Goal: Task Accomplishment & Management: Manage account settings

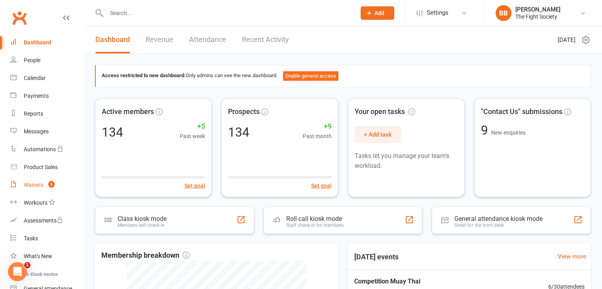
click at [29, 182] on div "Waivers" at bounding box center [33, 185] width 19 height 6
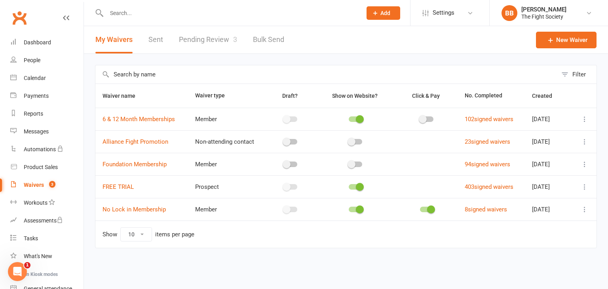
click at [217, 40] on link "Pending Review 3" at bounding box center [208, 39] width 58 height 27
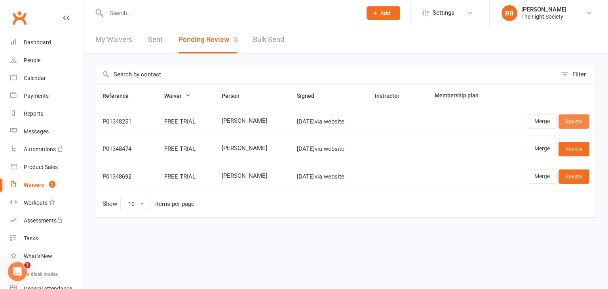
click at [577, 119] on link "Review" at bounding box center [574, 121] width 31 height 14
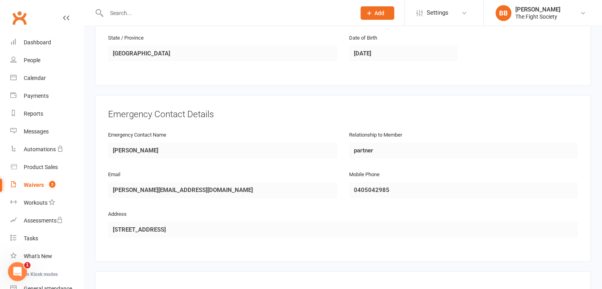
scroll to position [424, 0]
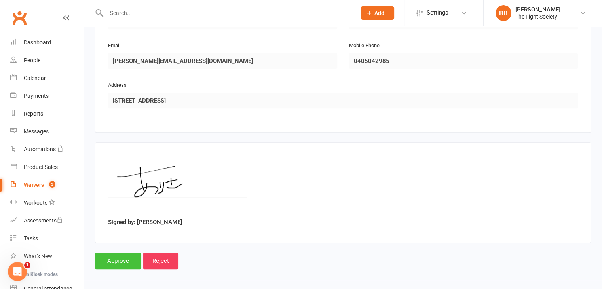
click at [120, 253] on input "Approve" at bounding box center [118, 261] width 46 height 17
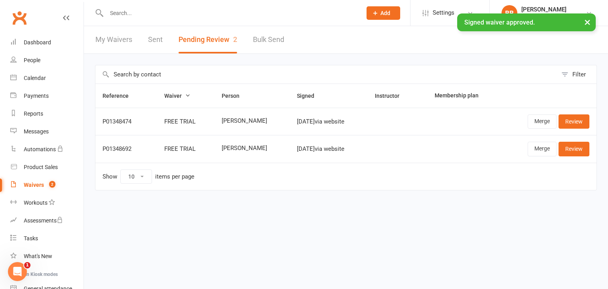
click at [157, 13] on div "× Signed waiver approved." at bounding box center [299, 13] width 598 height 0
click at [155, 13] on input "text" at bounding box center [230, 13] width 252 height 11
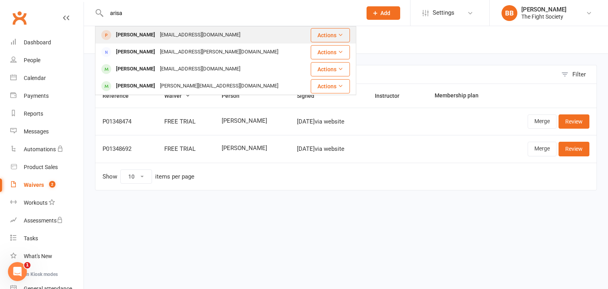
type input "arisa"
click at [253, 34] on div "[PERSON_NAME] [EMAIL_ADDRESS][DOMAIN_NAME]" at bounding box center [200, 35] width 209 height 16
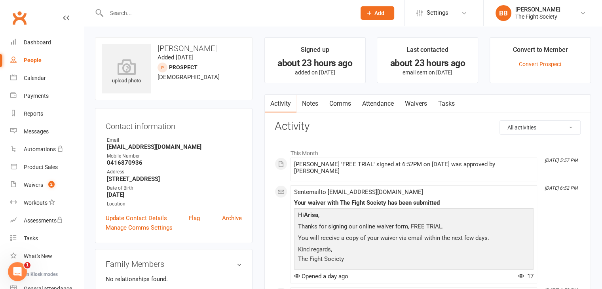
click at [542, 59] on li "Convert to Member Convert Prospect" at bounding box center [540, 60] width 101 height 46
click at [542, 61] on link "Convert Prospect" at bounding box center [540, 64] width 43 height 6
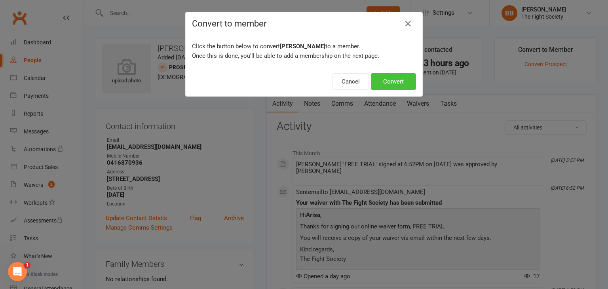
click at [400, 86] on button "Convert" at bounding box center [393, 81] width 45 height 17
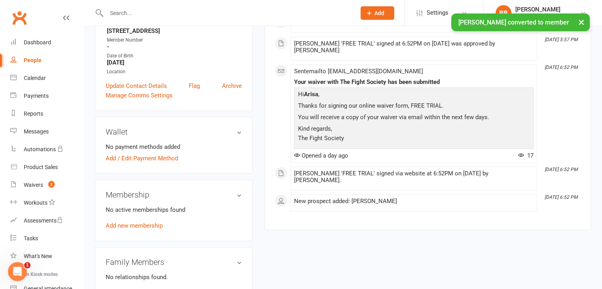
scroll to position [148, 0]
click at [136, 226] on link "Add new membership" at bounding box center [134, 225] width 57 height 7
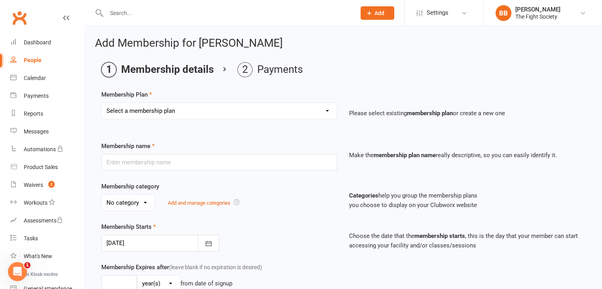
click at [179, 112] on select "Select a membership plan Create new Membership Plan Free Trial Weekly Foundatio…" at bounding box center [219, 111] width 235 height 16
select select "1"
click at [102, 103] on select "Select a membership plan Create new Membership Plan Free Trial Weekly Foundatio…" at bounding box center [219, 111] width 235 height 16
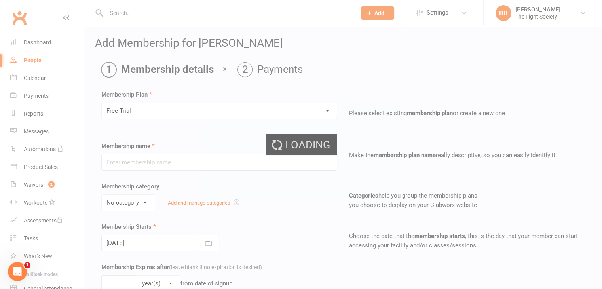
type input "Free Trial"
select select "2"
type input "1"
select select "1"
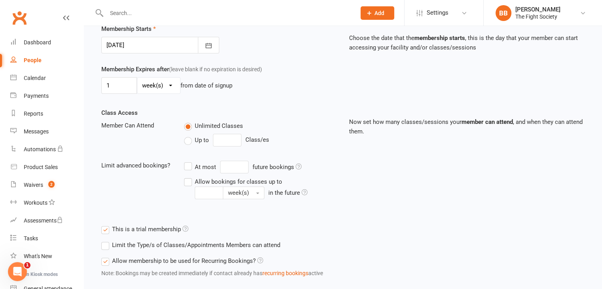
scroll to position [243, 0]
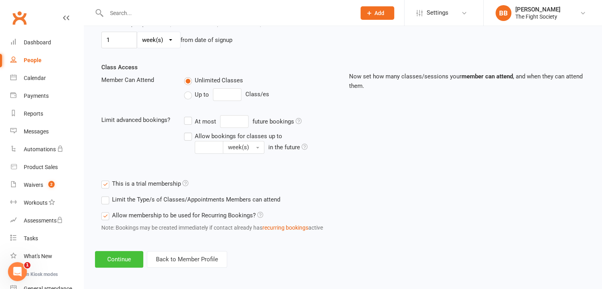
click at [132, 259] on button "Continue" at bounding box center [119, 259] width 48 height 17
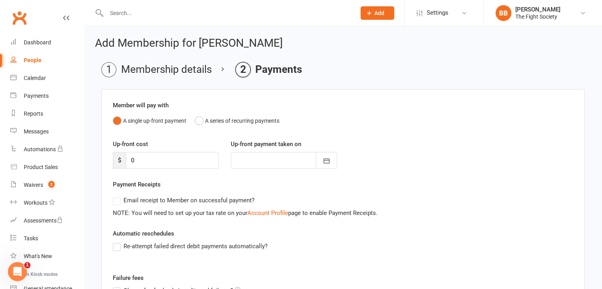
scroll to position [110, 0]
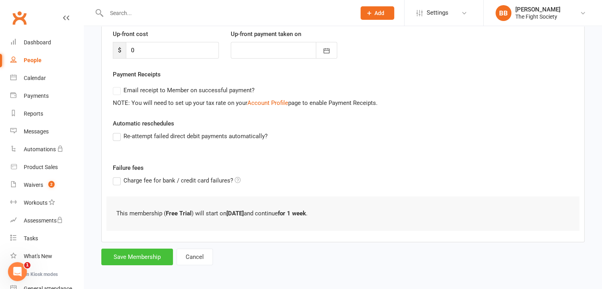
click at [137, 255] on button "Save Membership" at bounding box center [137, 257] width 72 height 17
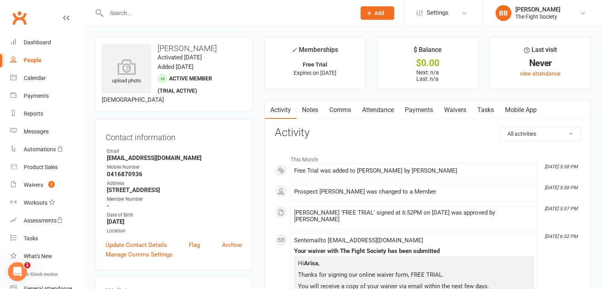
click at [123, 13] on input "text" at bounding box center [227, 13] width 246 height 11
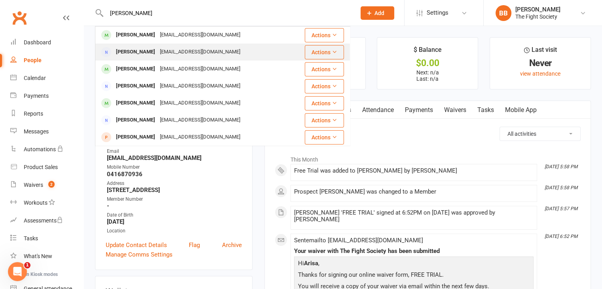
type input "[PERSON_NAME]"
click at [158, 53] on div "[EMAIL_ADDRESS][DOMAIN_NAME]" at bounding box center [200, 51] width 85 height 11
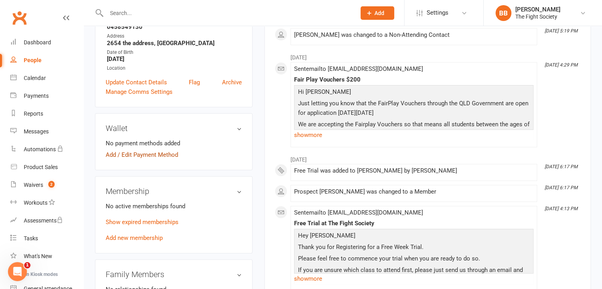
scroll to position [143, 0]
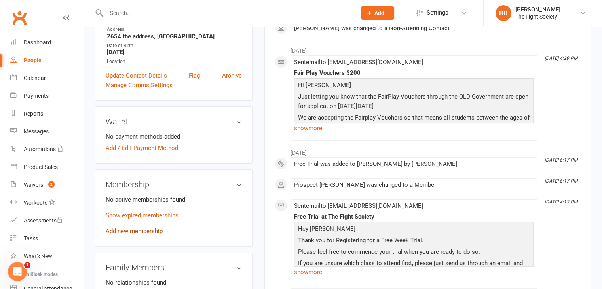
click at [139, 233] on link "Add new membership" at bounding box center [134, 231] width 57 height 7
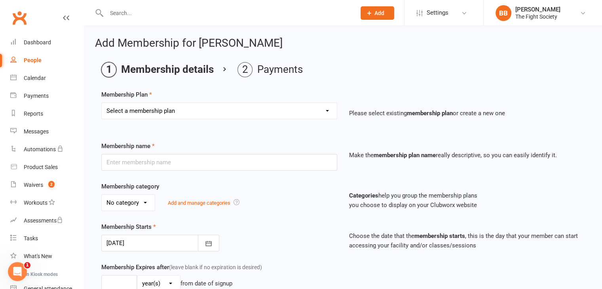
click at [236, 114] on select "Select a membership plan Create new Membership Plan Free Trial Weekly Foundatio…" at bounding box center [219, 111] width 235 height 16
click at [222, 84] on main "Membership details Payments Membership Plan Select a membership plan Create new…" at bounding box center [343, 272] width 496 height 420
click at [36, 62] on div "People" at bounding box center [33, 60] width 18 height 6
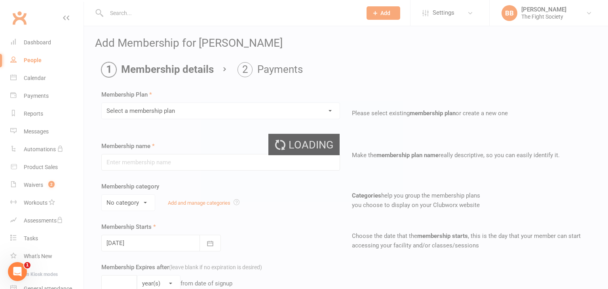
select select "100"
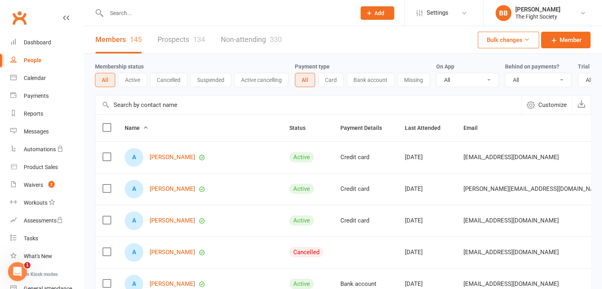
click at [153, 12] on input "text" at bounding box center [227, 13] width 246 height 11
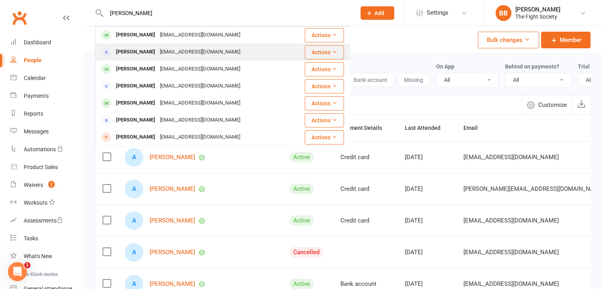
type input "[PERSON_NAME]"
click at [158, 51] on div "[EMAIL_ADDRESS][DOMAIN_NAME]" at bounding box center [200, 51] width 85 height 11
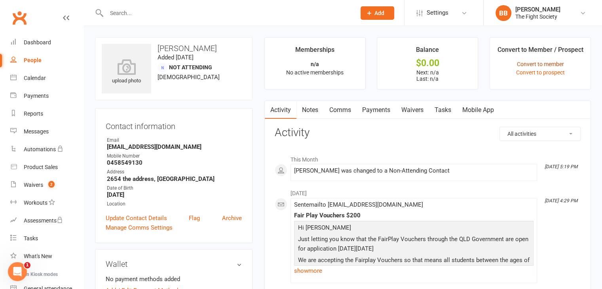
click at [542, 64] on link "Convert to member" at bounding box center [540, 64] width 47 height 6
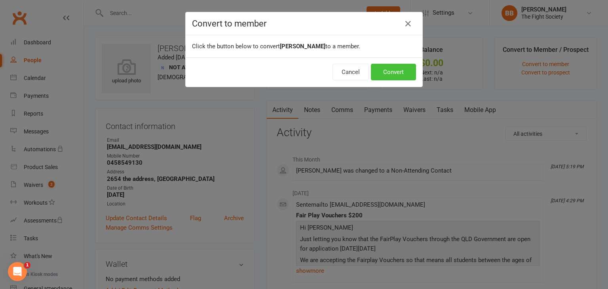
click at [396, 71] on button "Convert" at bounding box center [393, 72] width 45 height 17
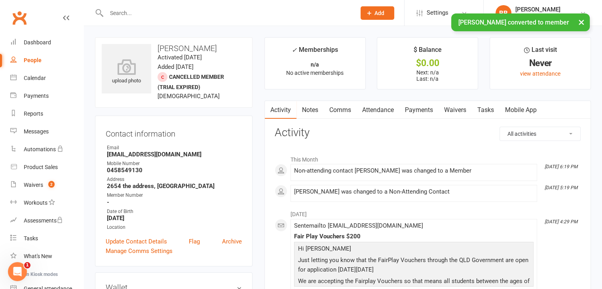
click at [456, 108] on link "Waivers" at bounding box center [455, 110] width 33 height 18
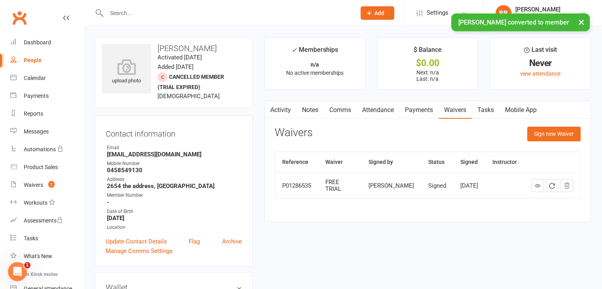
scroll to position [40, 0]
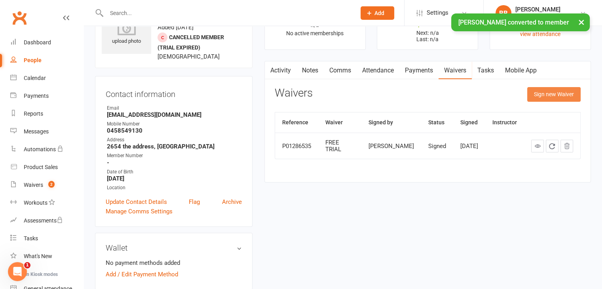
click at [565, 100] on button "Sign new Waiver" at bounding box center [553, 94] width 53 height 14
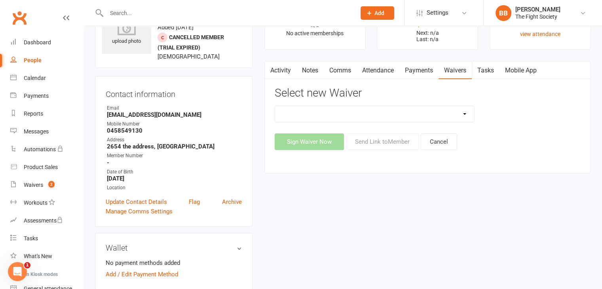
click at [393, 119] on select "6 & 12 Month Memberships Foundation Membership FREE TRIAL No Lock in Membership" at bounding box center [375, 114] width 200 height 16
click at [497, 123] on div "6 & 12 Month Memberships Foundation Membership FREE TRIAL No Lock in Membership…" at bounding box center [428, 128] width 306 height 44
click at [391, 111] on select "6 & 12 Month Memberships Foundation Membership FREE TRIAL No Lock in Membership" at bounding box center [375, 114] width 200 height 16
select select "12741"
click at [275, 106] on select "6 & 12 Month Memberships Foundation Membership FREE TRIAL No Lock in Membership" at bounding box center [375, 114] width 200 height 16
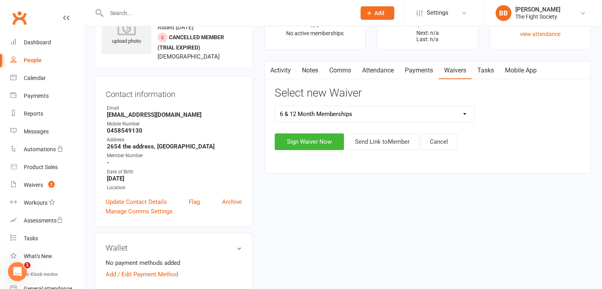
click at [368, 146] on button "Send Link to Member" at bounding box center [382, 141] width 73 height 17
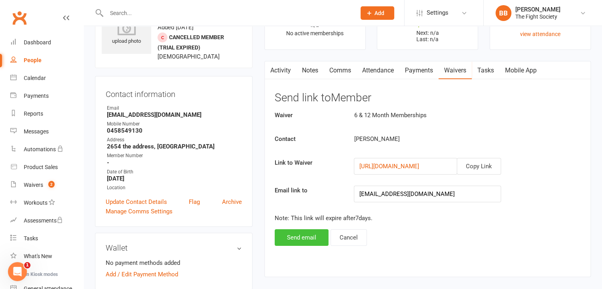
click at [299, 239] on button "Send email" at bounding box center [302, 237] width 54 height 17
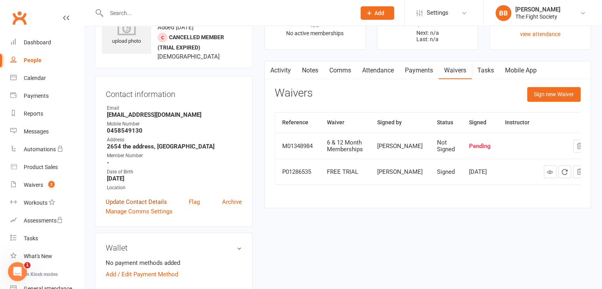
click at [138, 199] on link "Update Contact Details" at bounding box center [136, 202] width 61 height 10
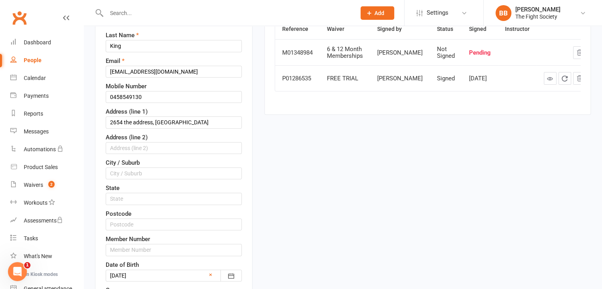
scroll to position [145, 0]
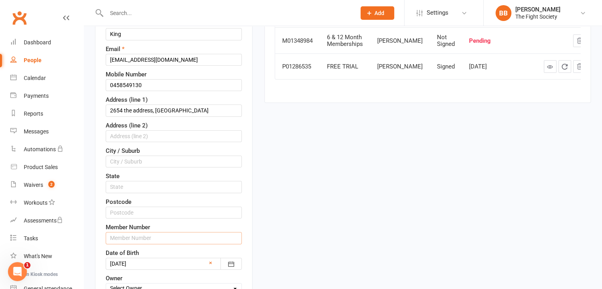
click at [131, 235] on input "text" at bounding box center [174, 238] width 136 height 12
type input "1062"
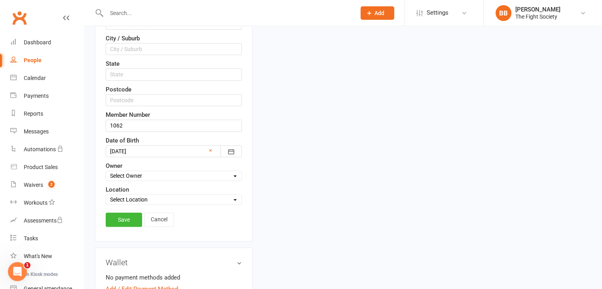
scroll to position [260, 0]
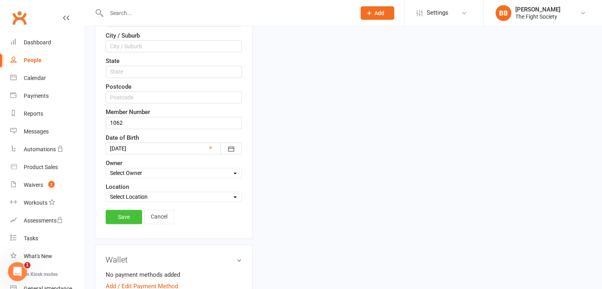
click at [121, 213] on link "Save" at bounding box center [124, 217] width 36 height 14
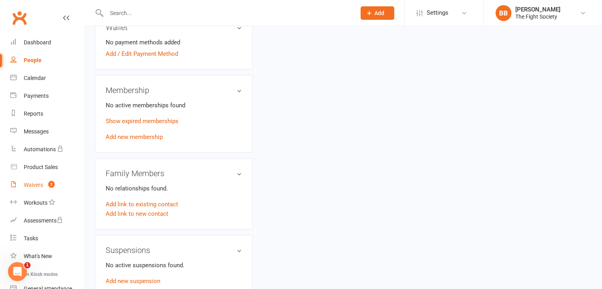
click at [29, 188] on link "Waivers 2" at bounding box center [46, 185] width 73 height 18
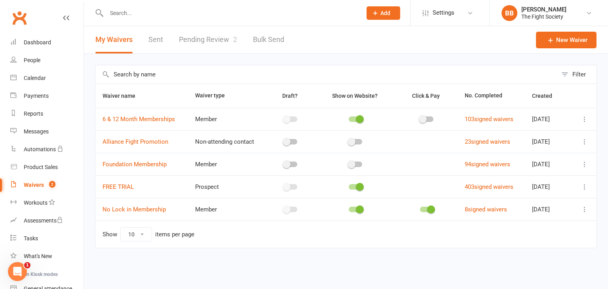
click at [210, 37] on link "Pending Review 2" at bounding box center [208, 39] width 58 height 27
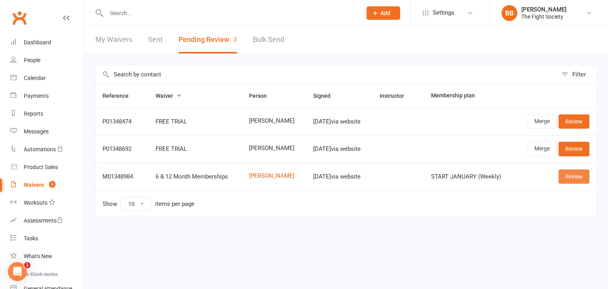
click at [568, 178] on link "Review" at bounding box center [574, 176] width 31 height 14
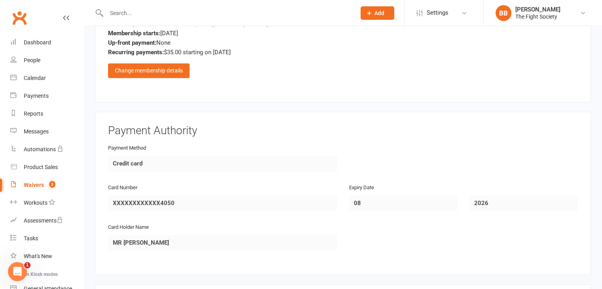
scroll to position [741, 0]
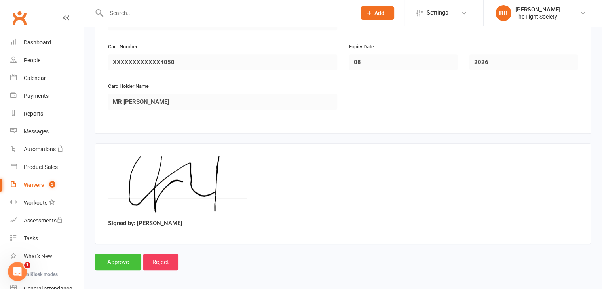
click at [120, 260] on input "Approve" at bounding box center [118, 262] width 46 height 17
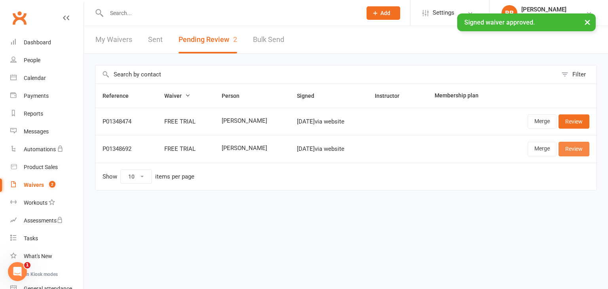
click at [566, 154] on link "Review" at bounding box center [574, 149] width 31 height 14
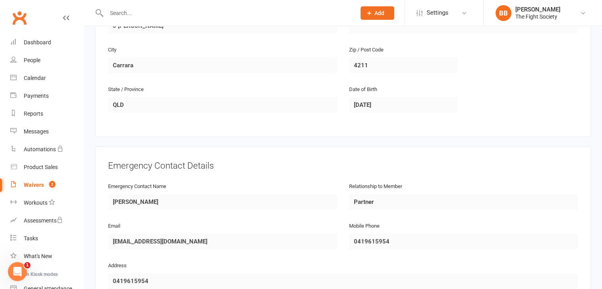
scroll to position [424, 0]
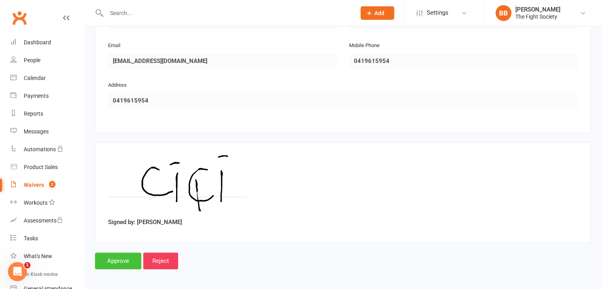
click at [117, 262] on input "Approve" at bounding box center [118, 261] width 46 height 17
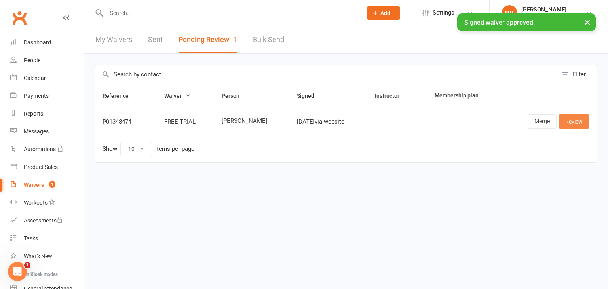
click at [581, 120] on link "Review" at bounding box center [574, 121] width 31 height 14
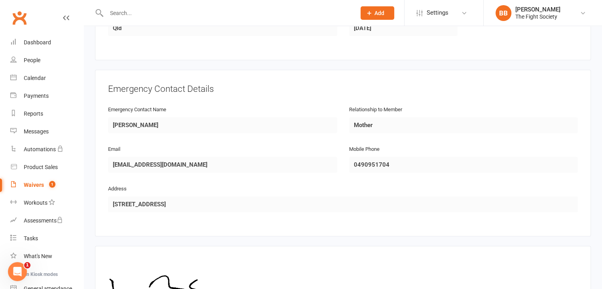
scroll to position [424, 0]
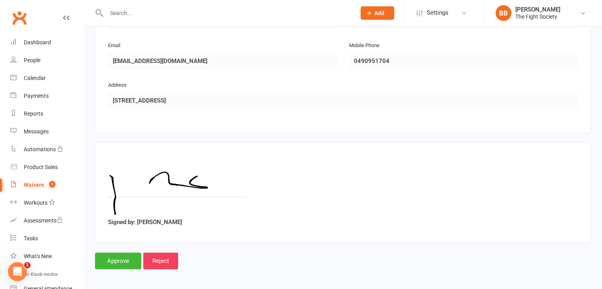
click at [118, 262] on input "Approve" at bounding box center [118, 261] width 46 height 17
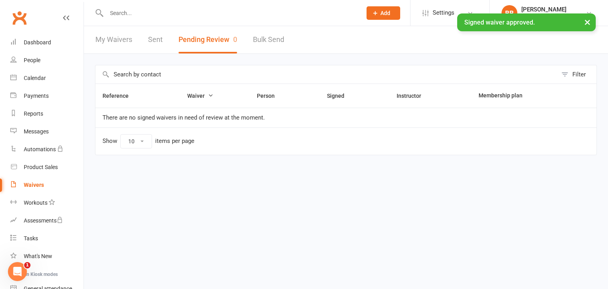
click at [133, 13] on input "text" at bounding box center [230, 13] width 252 height 11
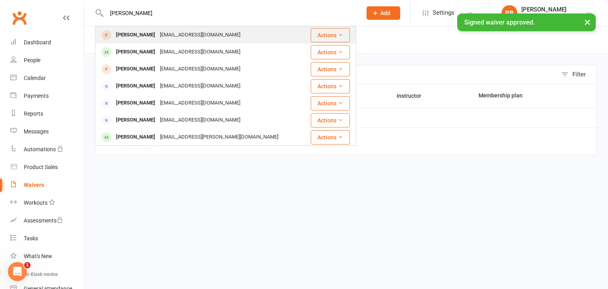
type input "[PERSON_NAME]"
click at [139, 34] on div "[PERSON_NAME]" at bounding box center [136, 34] width 44 height 11
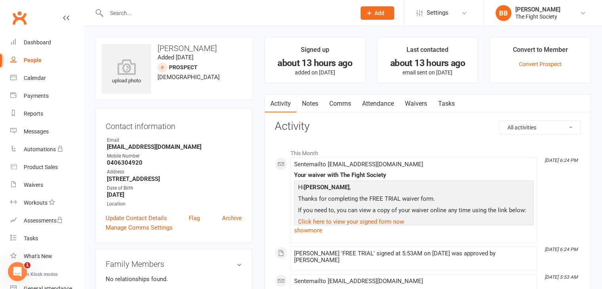
click at [423, 108] on link "Waivers" at bounding box center [415, 104] width 33 height 18
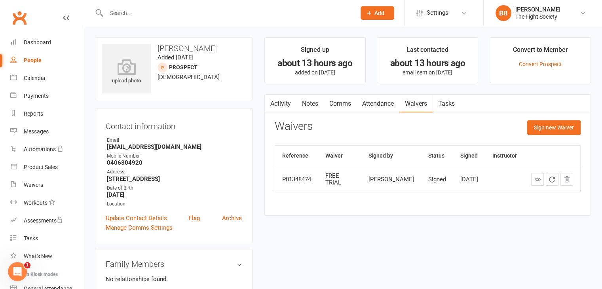
click at [338, 104] on link "Comms" at bounding box center [340, 104] width 33 height 18
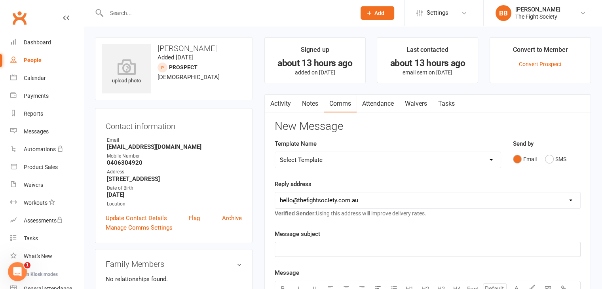
click at [333, 156] on select "Select Template [SMS] [Default template - review before using] Appointment remi…" at bounding box center [388, 160] width 226 height 16
select select "22"
click at [275, 152] on select "Select Template [SMS] [Default template - review before using] Appointment remi…" at bounding box center [388, 160] width 226 height 16
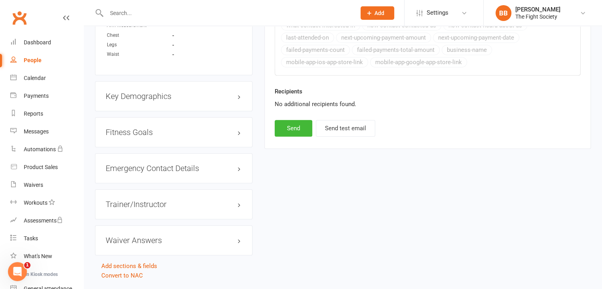
scroll to position [520, 0]
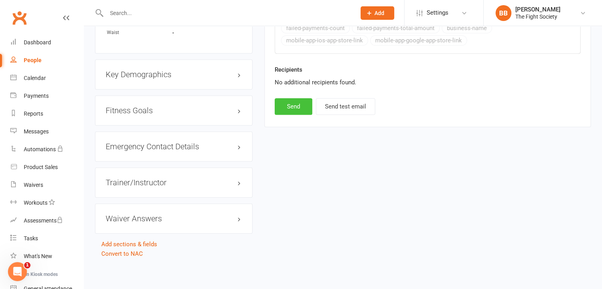
click at [298, 102] on button "Send" at bounding box center [294, 106] width 38 height 17
select select
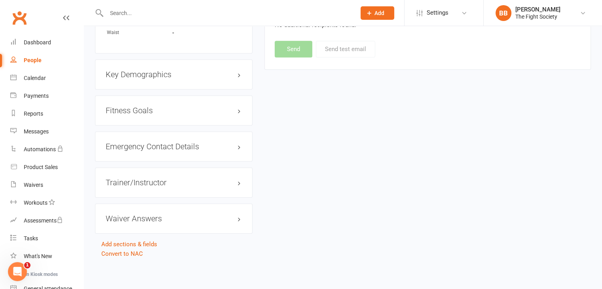
click at [148, 13] on input "text" at bounding box center [227, 13] width 246 height 11
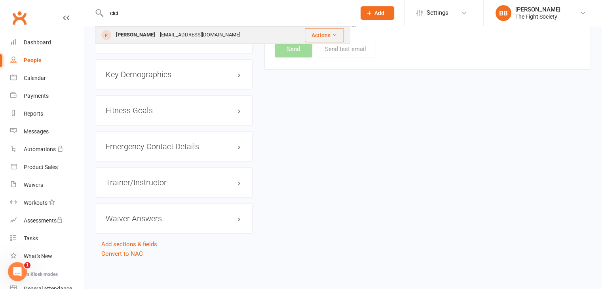
type input "cici"
click at [158, 37] on div "[EMAIL_ADDRESS][DOMAIN_NAME]" at bounding box center [200, 34] width 85 height 11
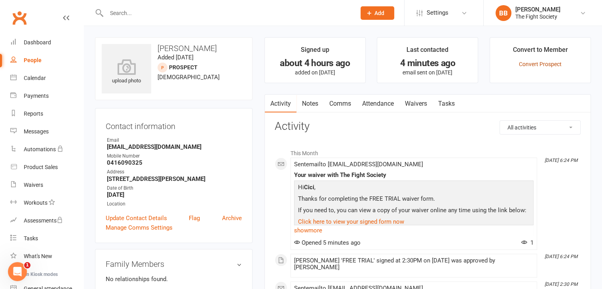
click at [553, 67] on link "Convert Prospect" at bounding box center [540, 64] width 43 height 6
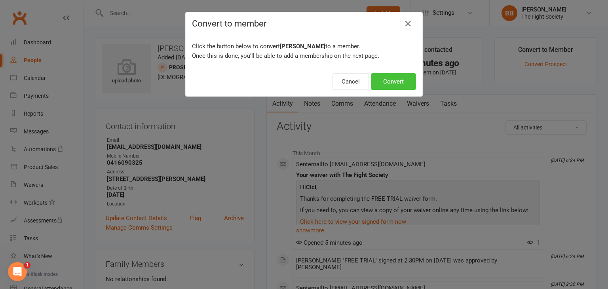
click at [381, 80] on button "Convert" at bounding box center [393, 81] width 45 height 17
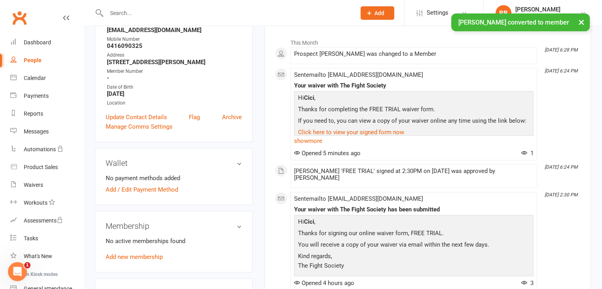
scroll to position [126, 0]
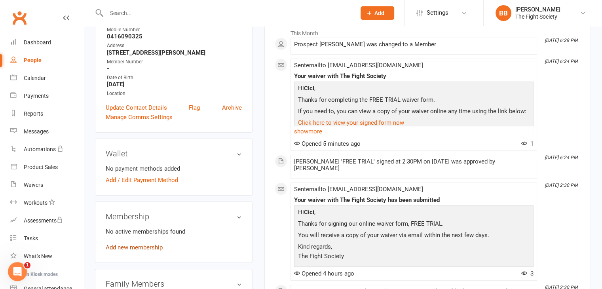
click at [148, 247] on link "Add new membership" at bounding box center [134, 247] width 57 height 7
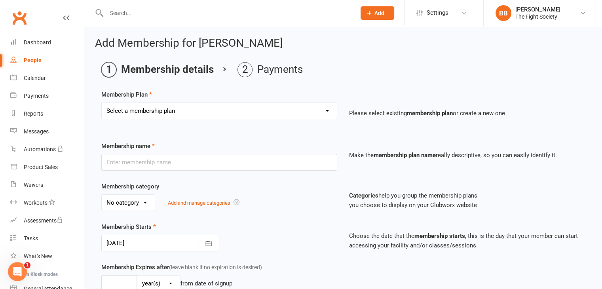
click at [180, 114] on select "Select a membership plan Create new Membership Plan Free Trial Weekly Foundatio…" at bounding box center [219, 111] width 235 height 16
select select "1"
click at [102, 103] on select "Select a membership plan Create new Membership Plan Free Trial Weekly Foundatio…" at bounding box center [219, 111] width 235 height 16
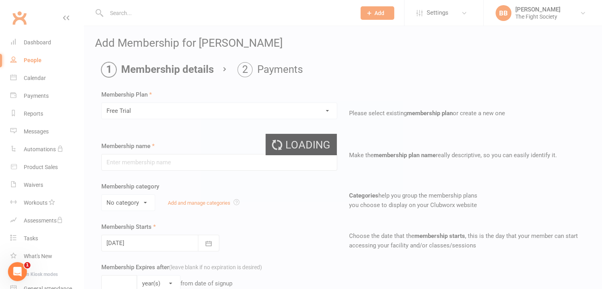
type input "Free Trial"
select select "2"
type input "1"
select select "1"
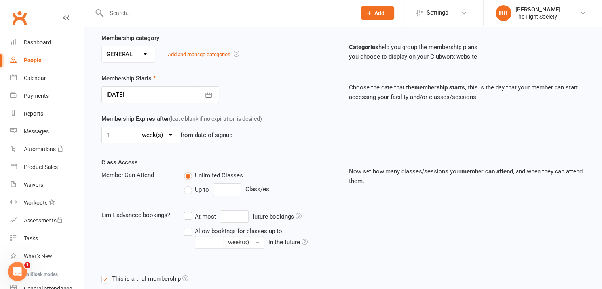
scroll to position [243, 0]
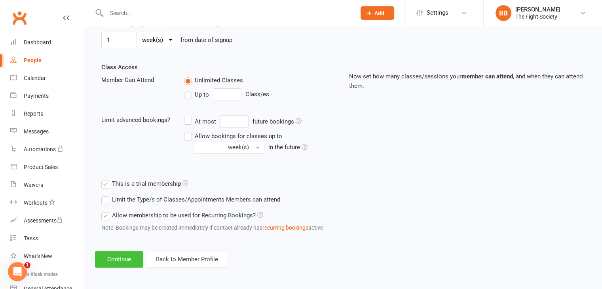
click at [120, 256] on button "Continue" at bounding box center [119, 259] width 48 height 17
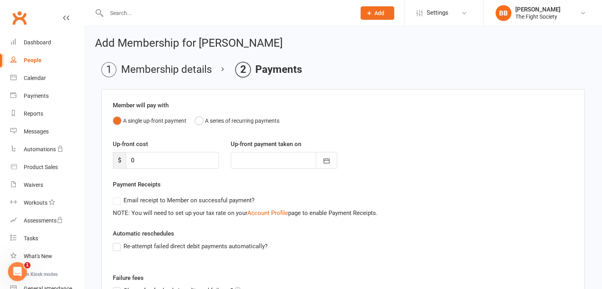
scroll to position [110, 0]
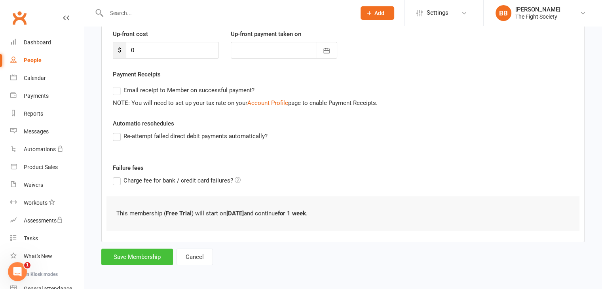
click at [144, 253] on button "Save Membership" at bounding box center [137, 257] width 72 height 17
